Goal: Transaction & Acquisition: Purchase product/service

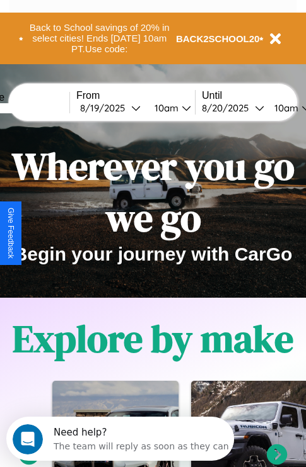
scroll to position [194, 0]
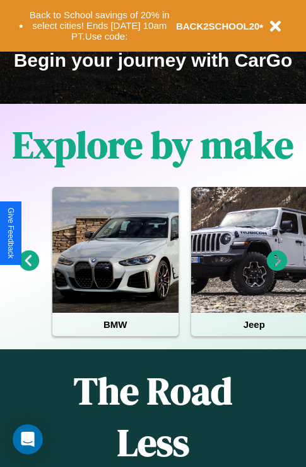
click at [277, 270] on icon at bounding box center [276, 261] width 21 height 21
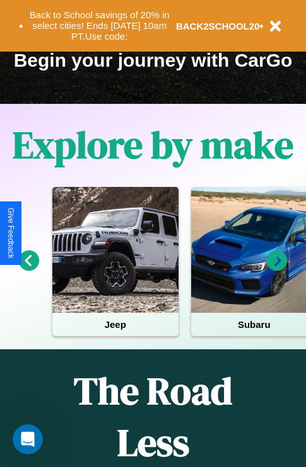
click at [277, 270] on icon at bounding box center [276, 261] width 21 height 21
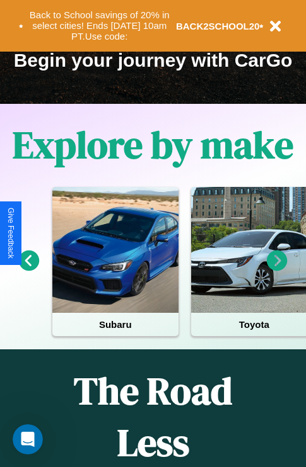
click at [277, 270] on icon at bounding box center [276, 261] width 21 height 21
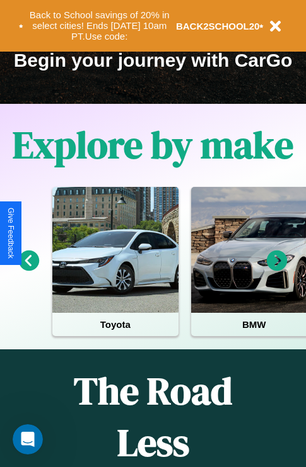
click at [277, 270] on icon at bounding box center [276, 261] width 21 height 21
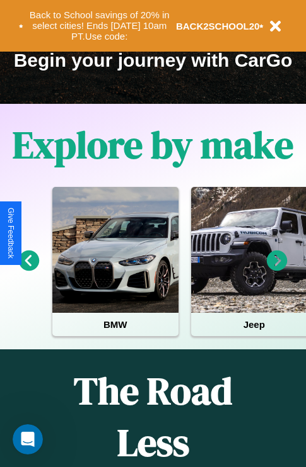
click at [277, 270] on icon at bounding box center [276, 261] width 21 height 21
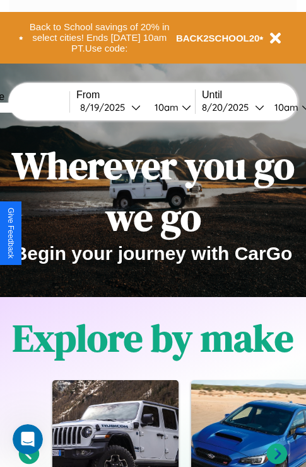
scroll to position [0, 0]
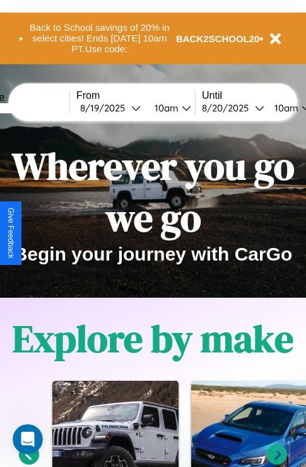
click at [42, 108] on input "text" at bounding box center [22, 108] width 95 height 10
type input "****"
click at [125, 108] on div "8 / 19 / 2025" at bounding box center [105, 108] width 51 height 12
select select "*"
select select "****"
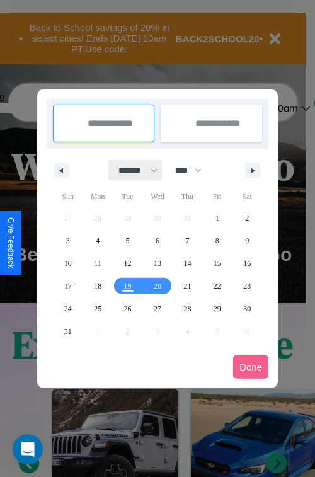
click at [132, 170] on select "******* ******** ***** ***** *** **** **** ****** ********* ******* ******** **…" at bounding box center [136, 170] width 54 height 21
select select "*"
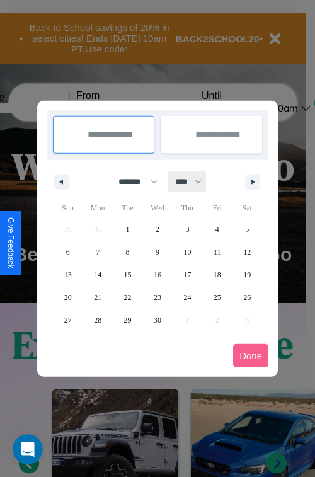
click at [194, 181] on select "**** **** **** **** **** **** **** **** **** **** **** **** **** **** **** ****…" at bounding box center [188, 181] width 38 height 21
select select "****"
click at [187, 229] on span "2" at bounding box center [187, 229] width 4 height 23
type input "**********"
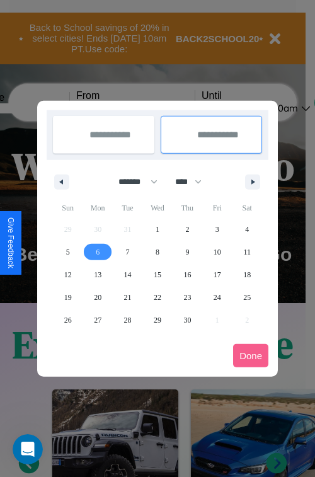
click at [98, 251] on span "6" at bounding box center [98, 252] width 4 height 23
type input "**********"
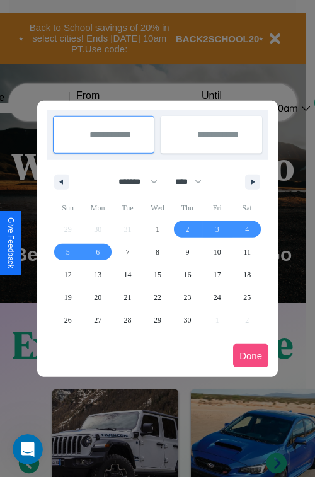
click at [251, 355] on button "Done" at bounding box center [250, 355] width 35 height 23
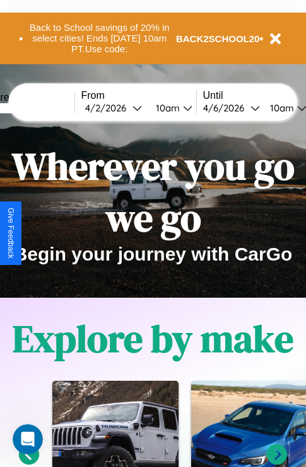
scroll to position [0, 43]
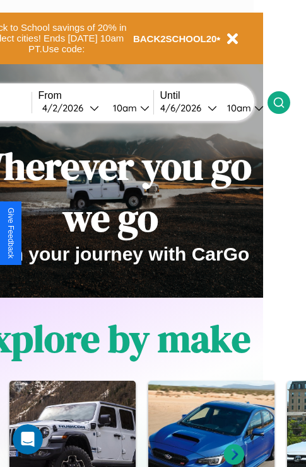
click at [285, 102] on icon at bounding box center [278, 102] width 13 height 13
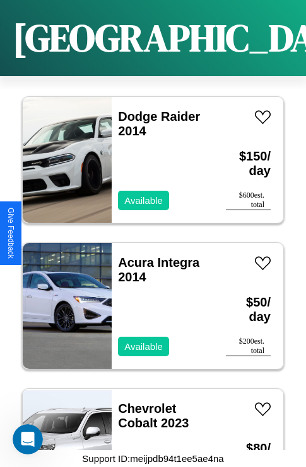
scroll to position [18463, 0]
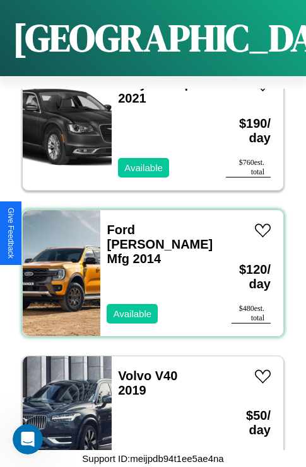
click at [148, 266] on div "Ford Swinford Mfg 2014 Available" at bounding box center [159, 273] width 118 height 126
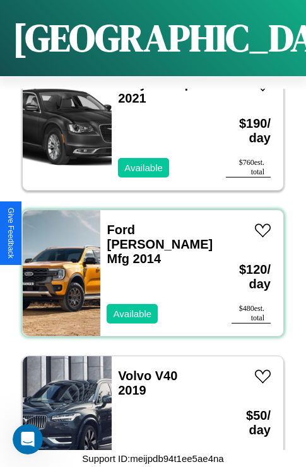
click at [148, 266] on div "Ford Swinford Mfg 2014 Available" at bounding box center [159, 273] width 118 height 126
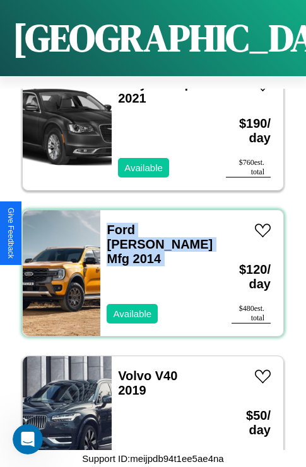
click at [148, 266] on div "Ford Swinford Mfg 2014 Available" at bounding box center [159, 273] width 118 height 126
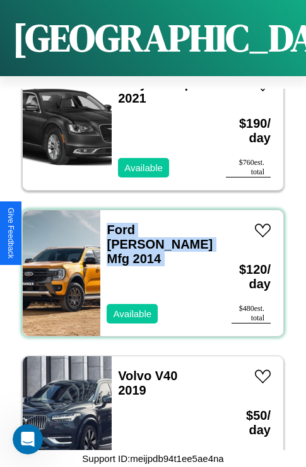
click at [148, 266] on div "Ford Swinford Mfg 2014 Available" at bounding box center [159, 273] width 118 height 126
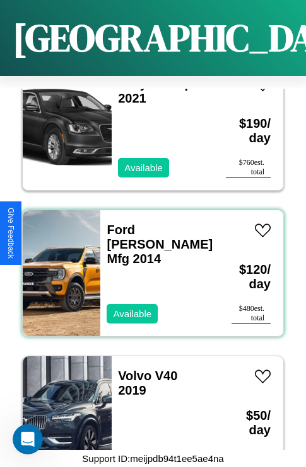
click at [148, 266] on div "Ford Swinford Mfg 2014 Available" at bounding box center [159, 273] width 118 height 126
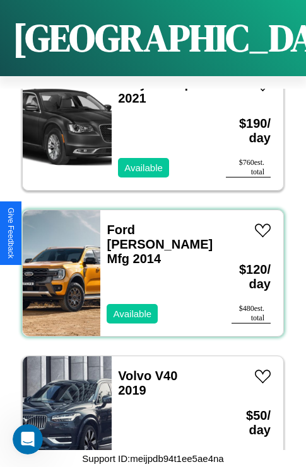
click at [148, 266] on div "Ford Swinford Mfg 2014 Available" at bounding box center [159, 273] width 118 height 126
click at [128, 223] on link "Ford Swinford Mfg 2014" at bounding box center [159, 244] width 106 height 43
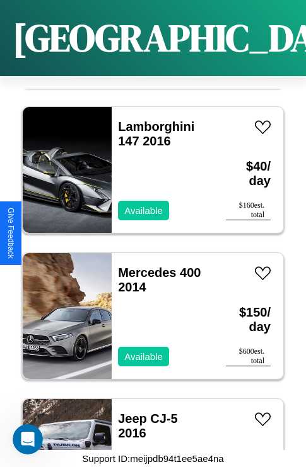
scroll to position [924, 0]
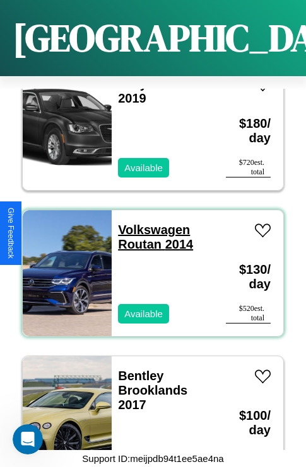
click at [150, 223] on link "Volkswagen Routan 2014" at bounding box center [155, 237] width 75 height 28
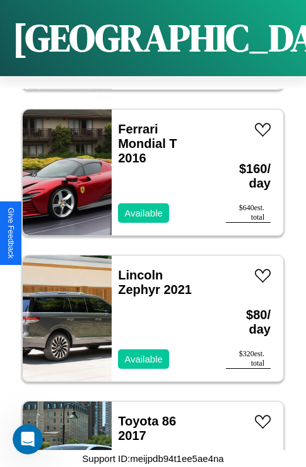
scroll to position [12909, 0]
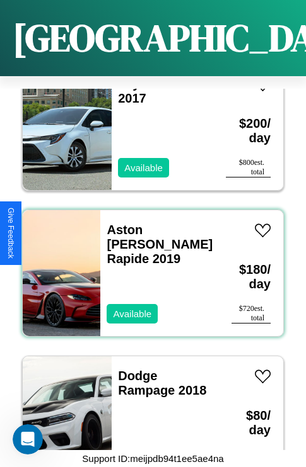
click at [148, 266] on div "Aston Martin Rapide 2019 Available" at bounding box center [159, 273] width 118 height 126
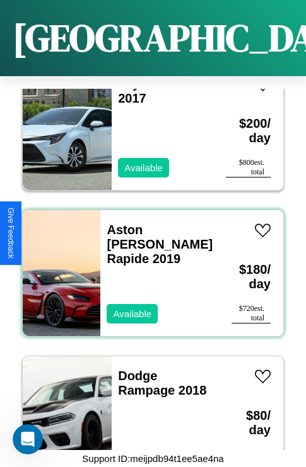
click at [148, 266] on div "Aston Martin Rapide 2019 Available" at bounding box center [159, 273] width 118 height 126
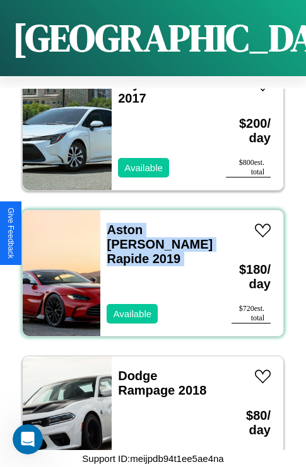
click at [148, 266] on div "Aston Martin Rapide 2019 Available" at bounding box center [159, 273] width 118 height 126
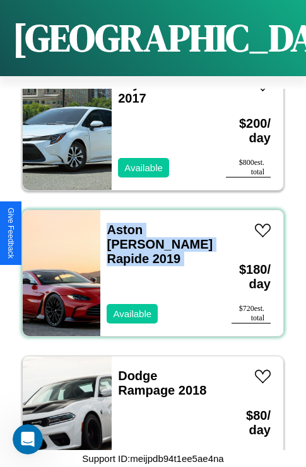
click at [148, 266] on div "Aston Martin Rapide 2019 Available" at bounding box center [159, 273] width 118 height 126
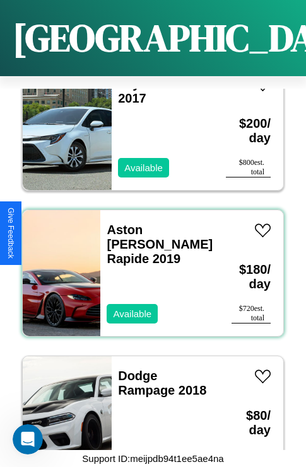
click at [148, 266] on div "Aston Martin Rapide 2019 Available" at bounding box center [159, 273] width 118 height 126
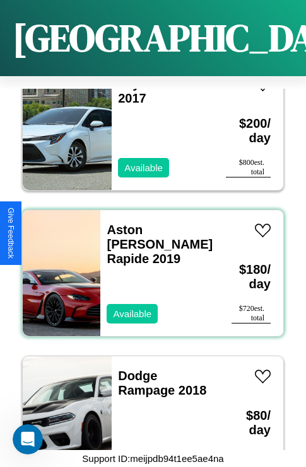
click at [148, 266] on div "Aston Martin Rapide 2019 Available" at bounding box center [159, 273] width 118 height 126
click at [152, 223] on link "Aston Martin Rapide 2019" at bounding box center [159, 244] width 106 height 43
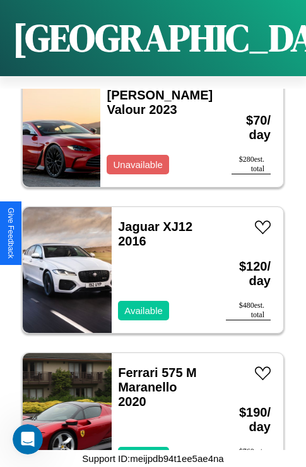
scroll to position [10132, 0]
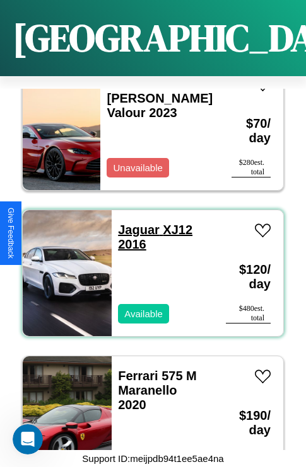
click at [135, 223] on link "Jaguar XJ12 2016" at bounding box center [155, 237] width 74 height 28
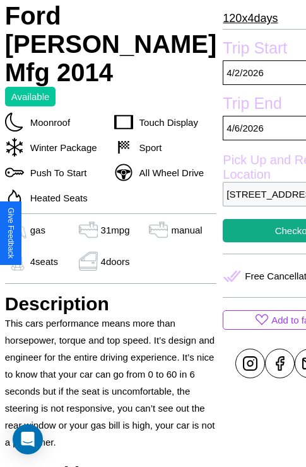
scroll to position [313, 43]
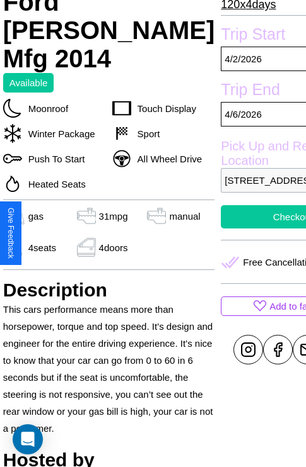
click at [234, 229] on button "Checkout" at bounding box center [293, 216] width 144 height 23
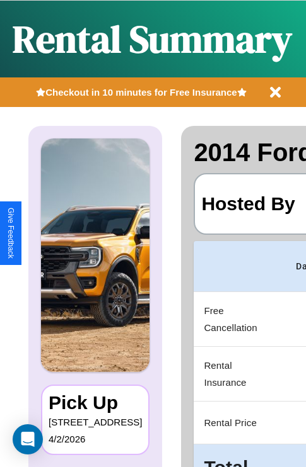
scroll to position [0, 238]
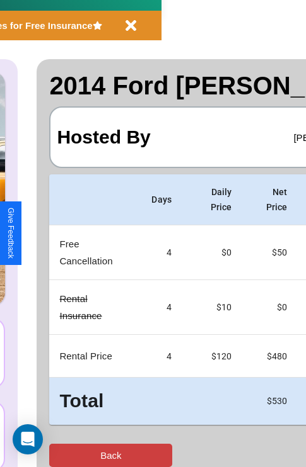
click at [61, 455] on button "Back" at bounding box center [110, 455] width 123 height 23
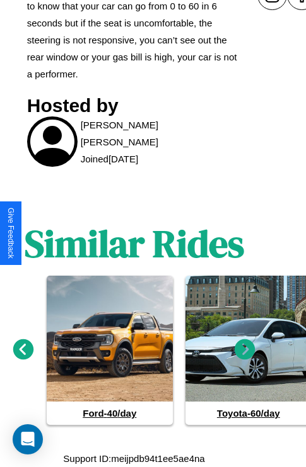
scroll to position [777, 19]
click at [244, 350] on icon at bounding box center [244, 350] width 21 height 21
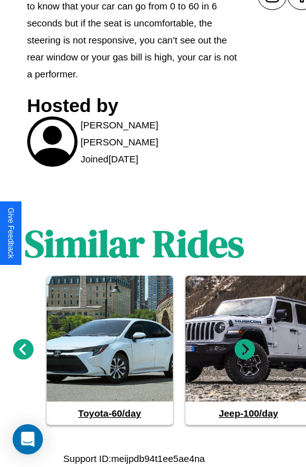
click at [244, 350] on icon at bounding box center [244, 350] width 21 height 21
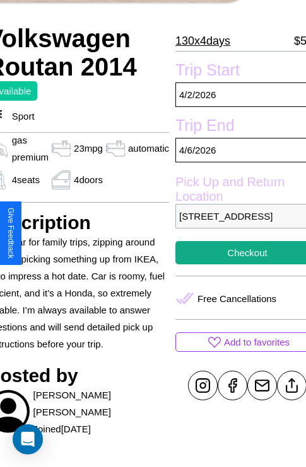
scroll to position [314, 67]
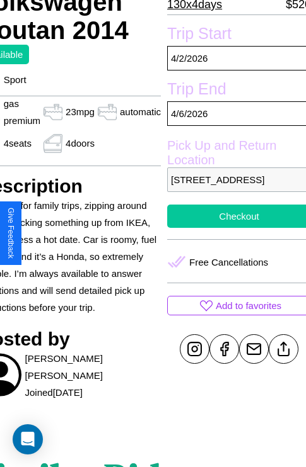
click at [233, 228] on button "Checkout" at bounding box center [239, 216] width 144 height 23
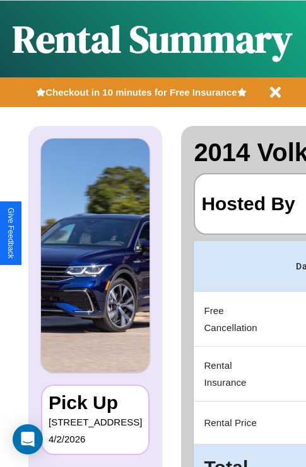
scroll to position [0, 238]
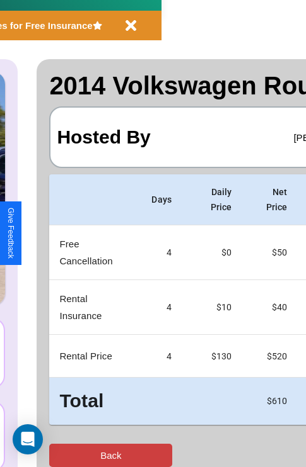
click at [61, 455] on button "Back" at bounding box center [110, 455] width 123 height 23
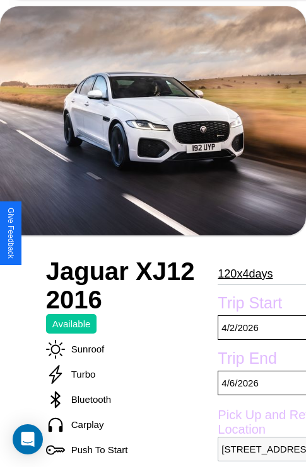
scroll to position [85, 0]
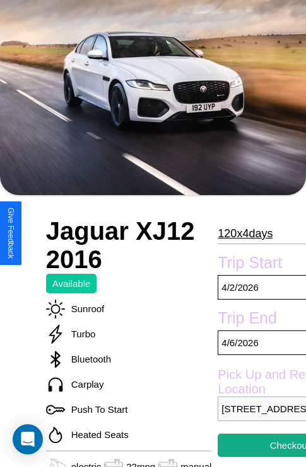
click at [244, 233] on p "120 x 4 days" at bounding box center [244, 234] width 55 height 20
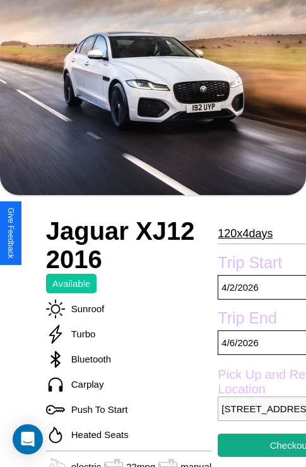
click at [244, 233] on p "120 x 4 days" at bounding box center [244, 234] width 55 height 20
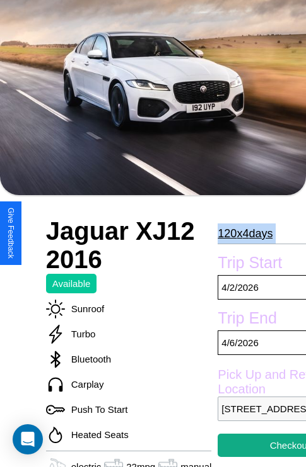
click at [244, 233] on p "120 x 4 days" at bounding box center [244, 234] width 55 height 20
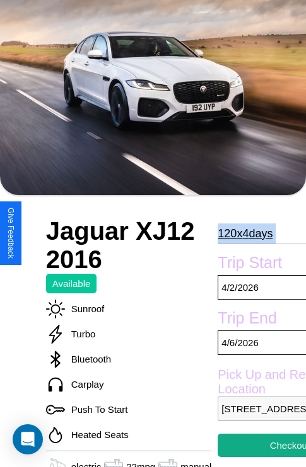
click at [244, 233] on p "120 x 4 days" at bounding box center [244, 234] width 55 height 20
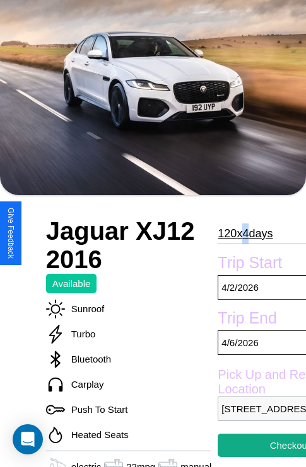
click at [244, 233] on p "120 x 4 days" at bounding box center [244, 234] width 55 height 20
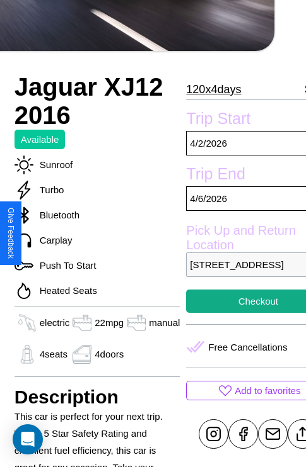
scroll to position [314, 50]
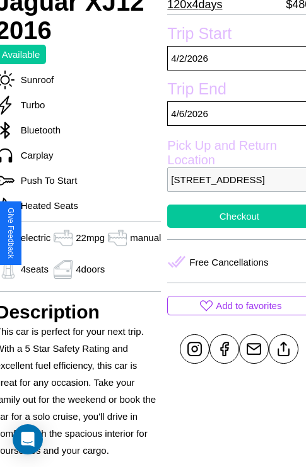
click at [234, 228] on button "Checkout" at bounding box center [239, 216] width 144 height 23
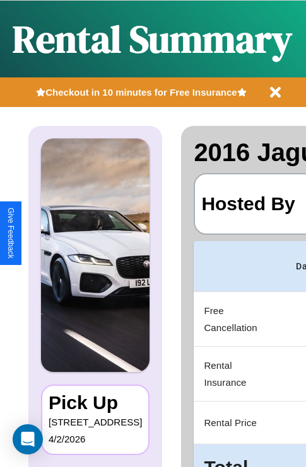
scroll to position [0, 238]
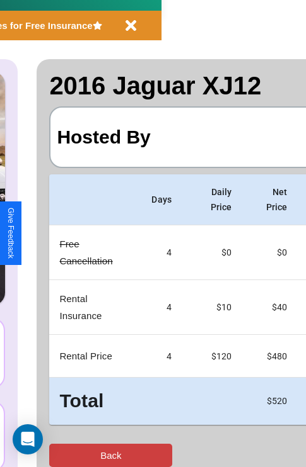
click at [61, 455] on button "Back" at bounding box center [110, 455] width 123 height 23
